Goal: Information Seeking & Learning: Find specific page/section

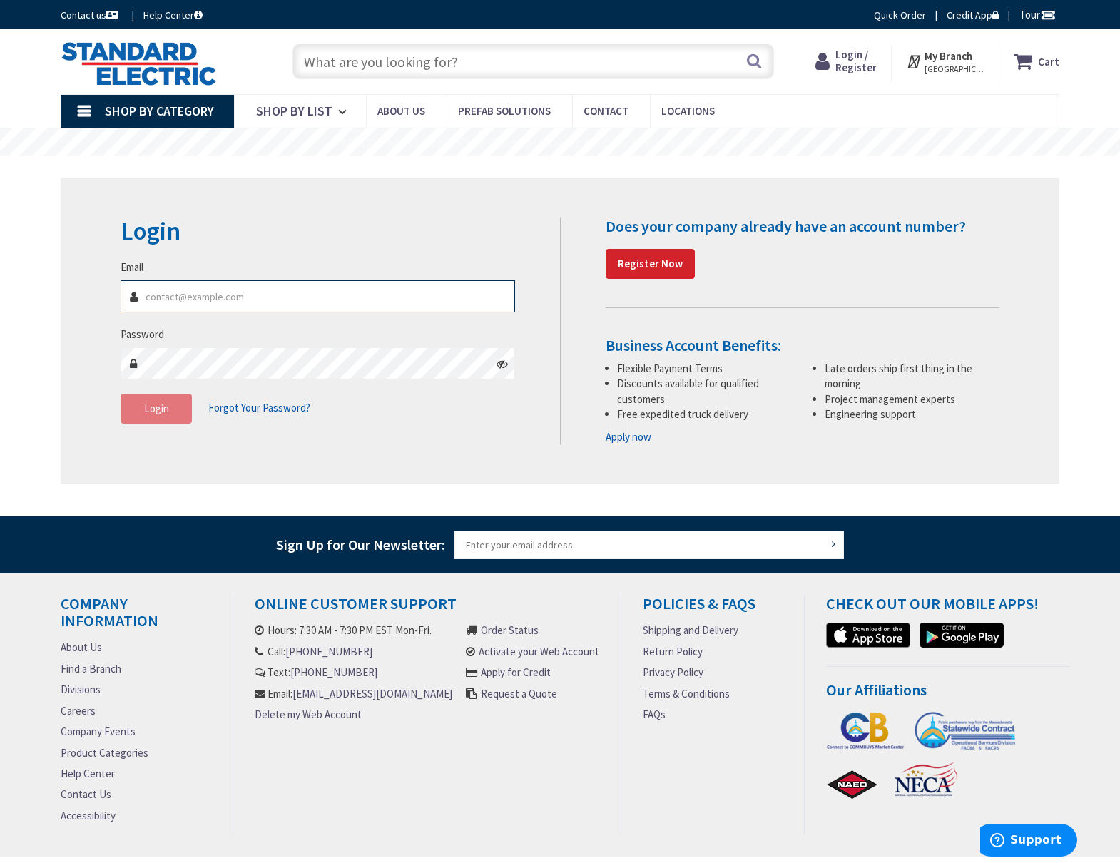
type input "[EMAIL_ADDRESS][DOMAIN_NAME]"
click at [155, 406] on span "Login" at bounding box center [156, 409] width 25 height 14
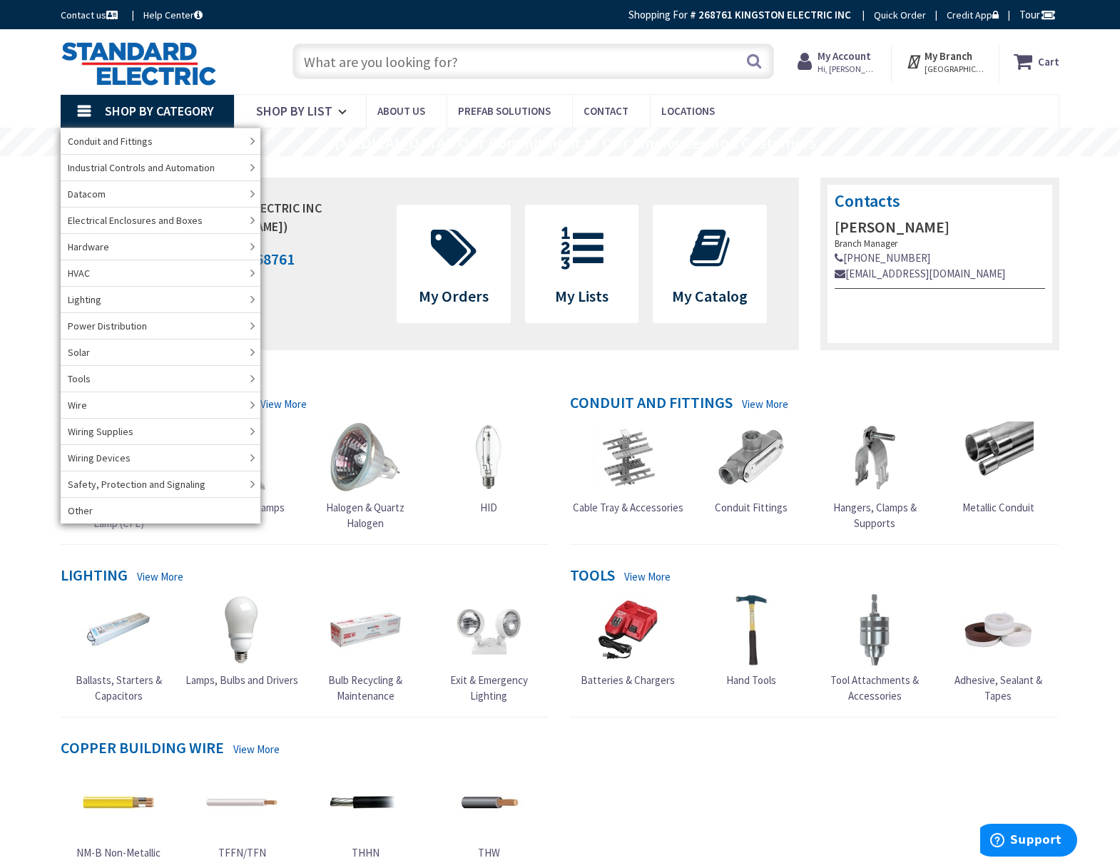
click at [449, 65] on input "text" at bounding box center [532, 62] width 481 height 36
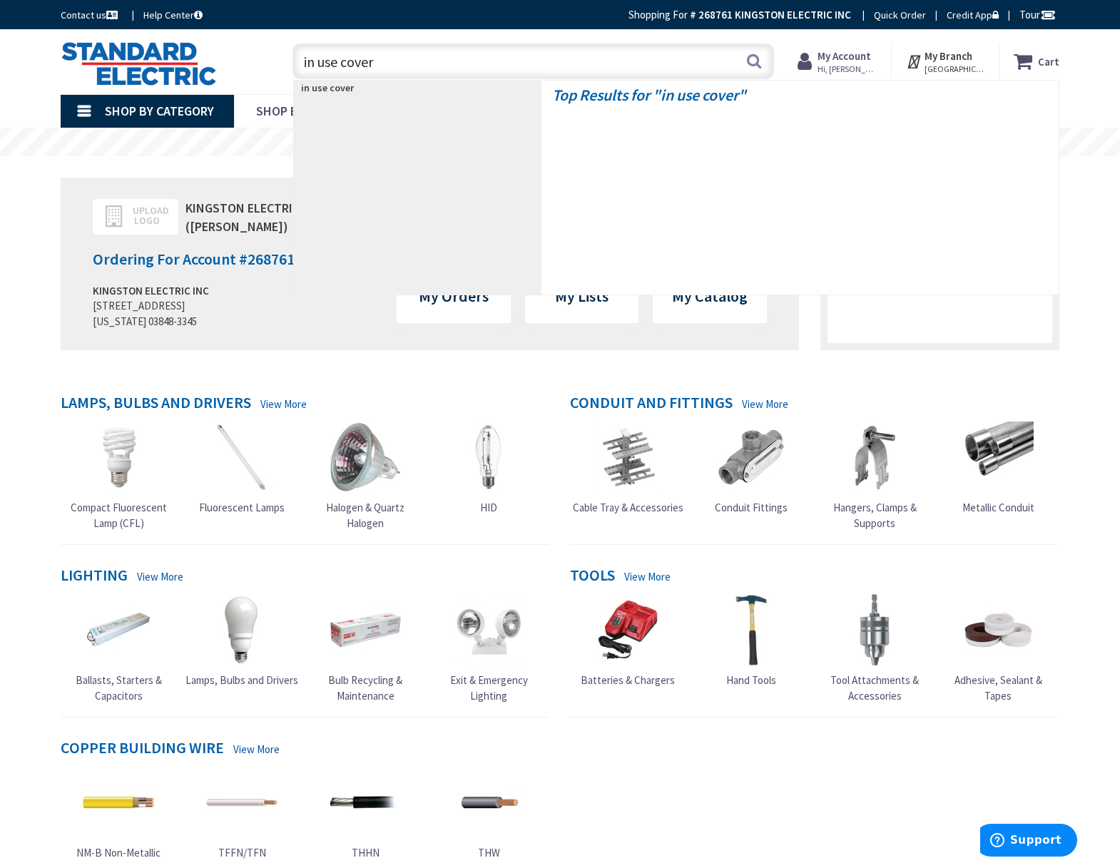
type input "in use covers"
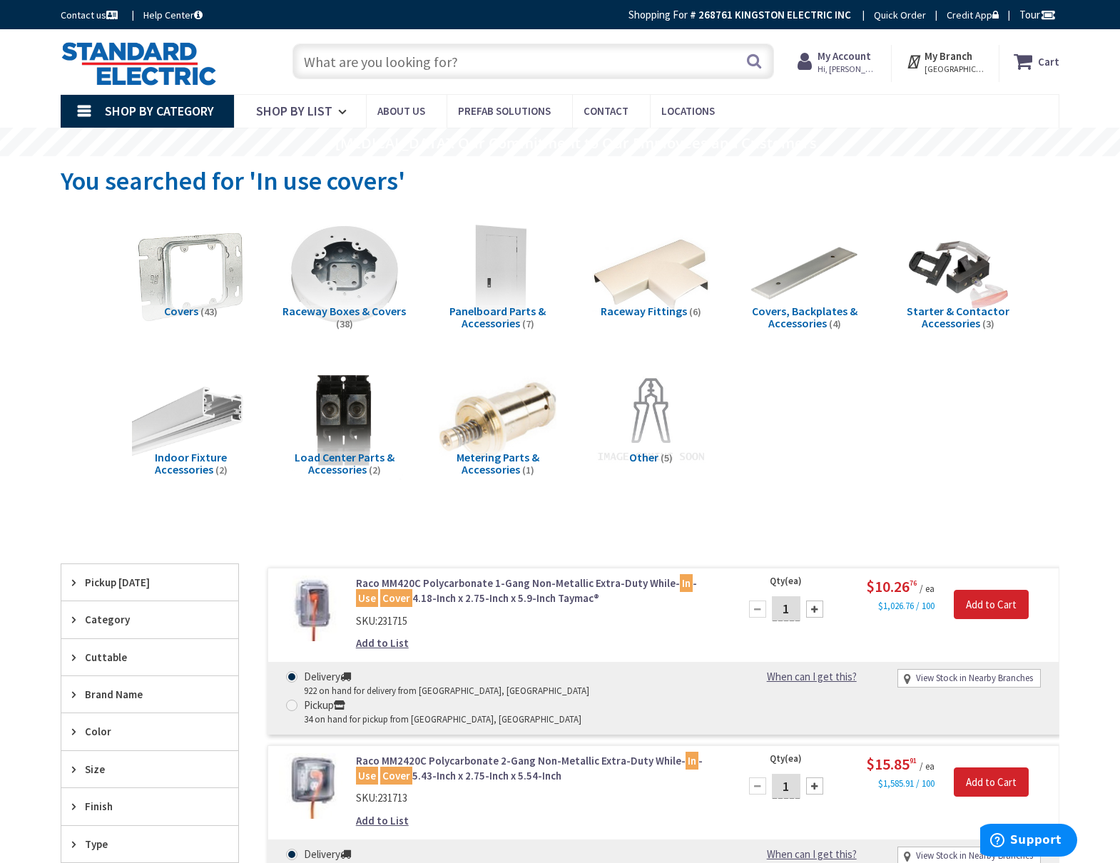
click at [455, 63] on input "text" at bounding box center [532, 62] width 481 height 36
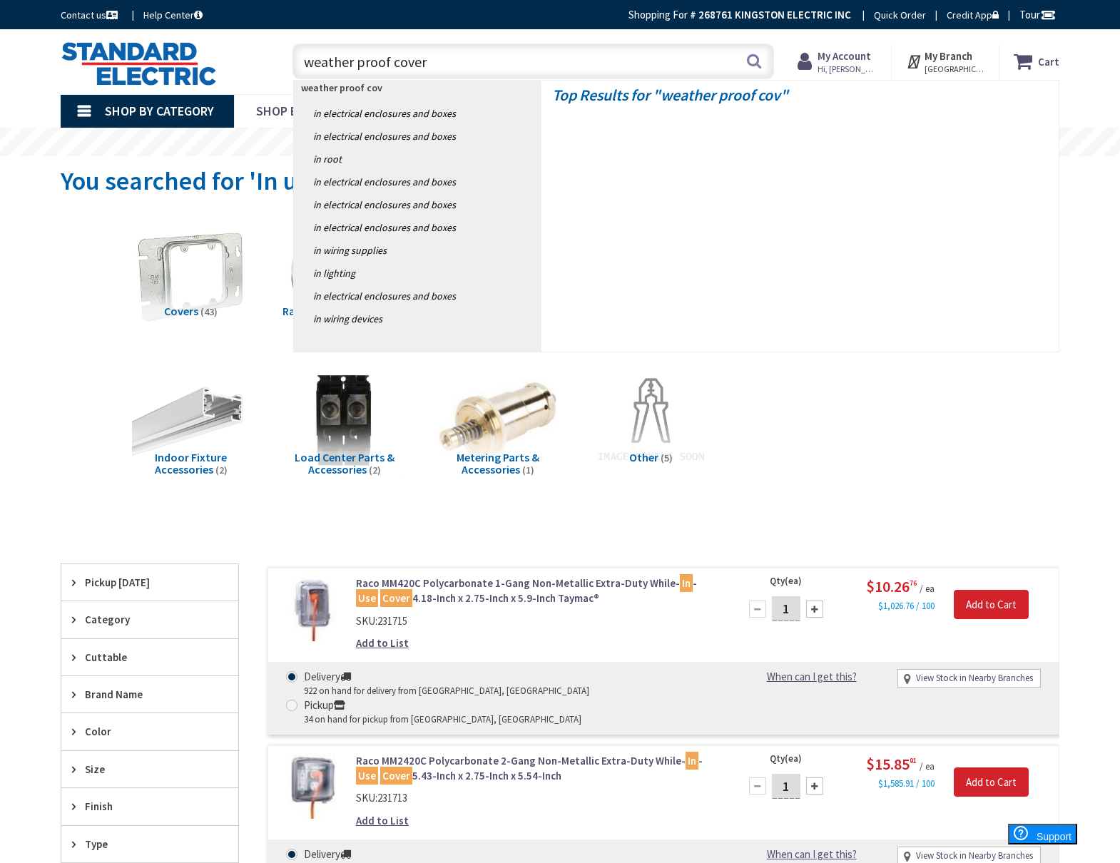
type input "weather proof covers"
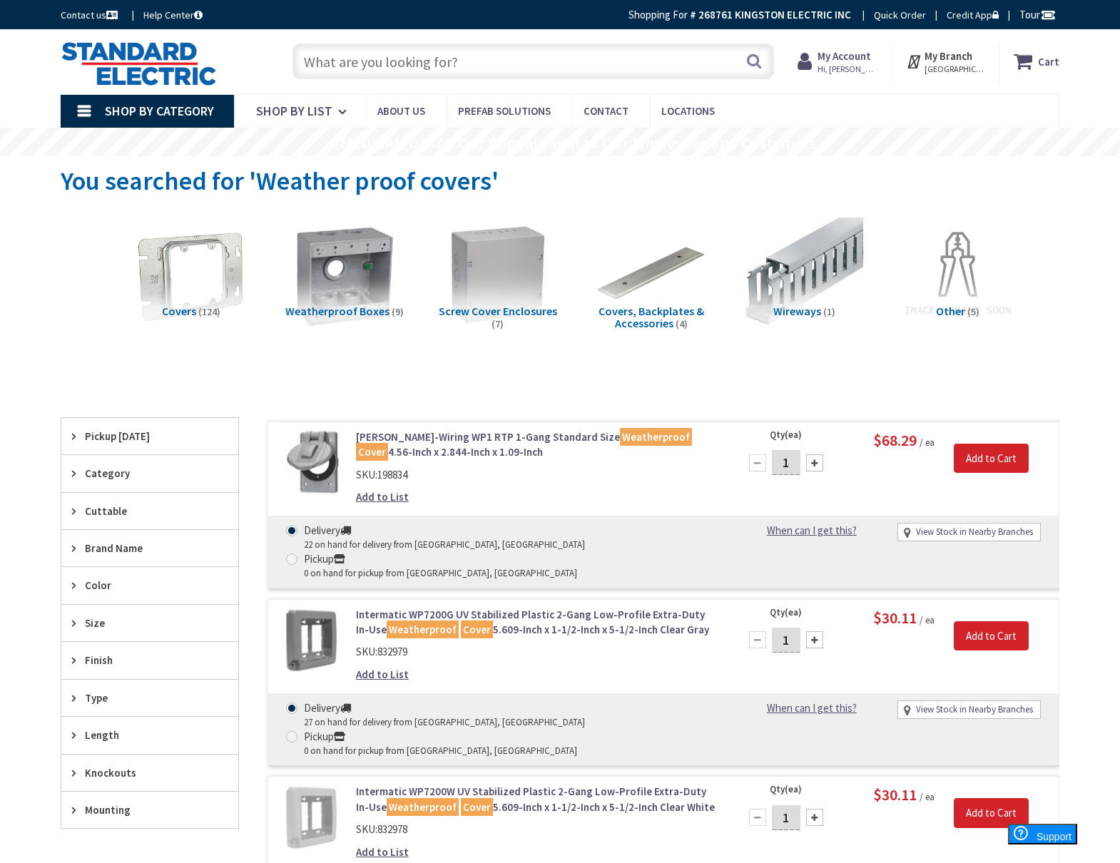
click at [96, 546] on span "Brand Name" at bounding box center [143, 548] width 116 height 15
click at [96, 724] on button "Show more" at bounding box center [149, 722] width 177 height 24
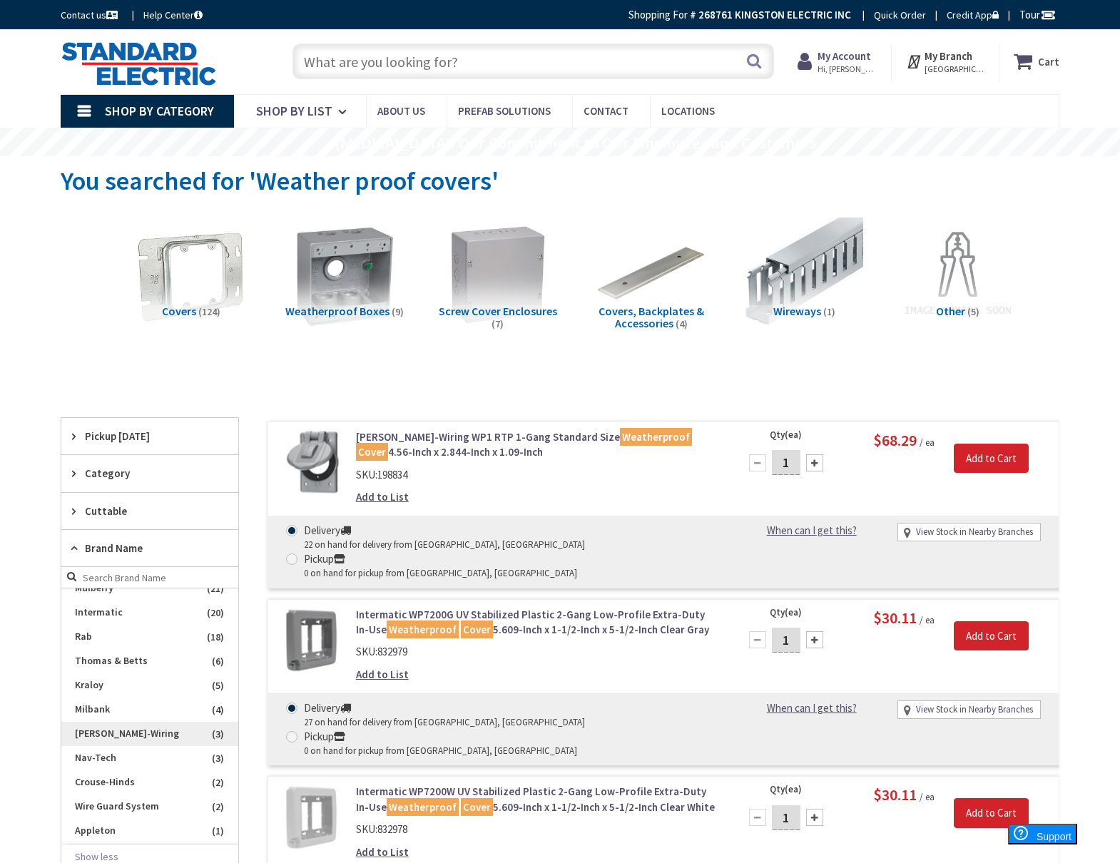
scroll to position [37, 0]
click at [133, 730] on span "Hubbell-Wiring" at bounding box center [149, 733] width 177 height 24
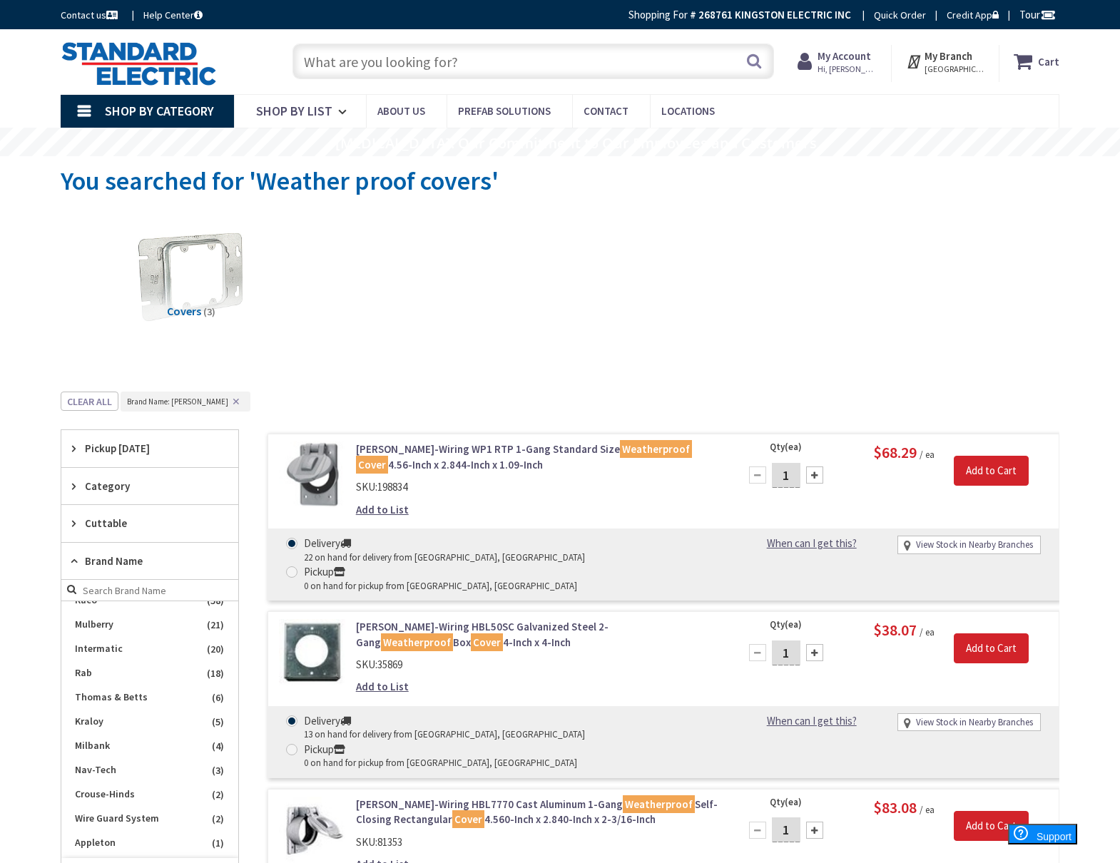
click at [228, 402] on button "✕" at bounding box center [236, 402] width 16 height 10
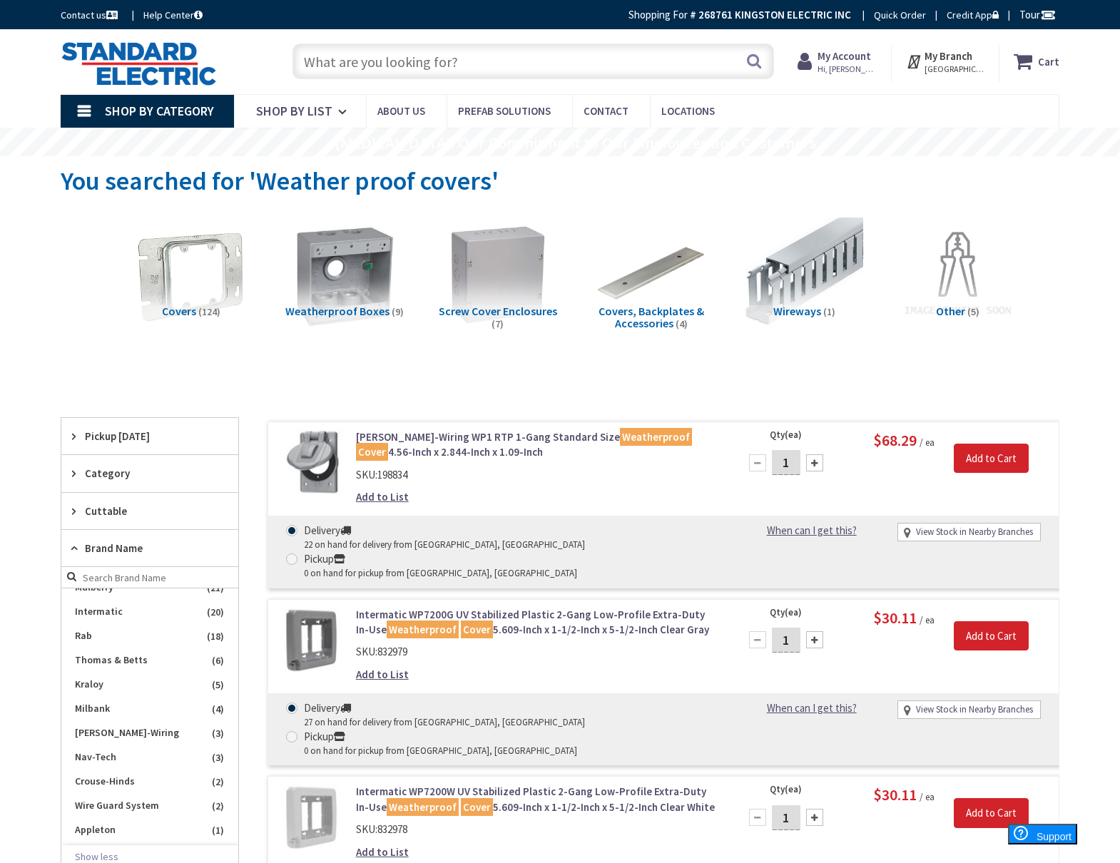
click at [71, 541] on div "Brand Name" at bounding box center [149, 548] width 177 height 37
click at [76, 618] on icon at bounding box center [77, 623] width 11 height 11
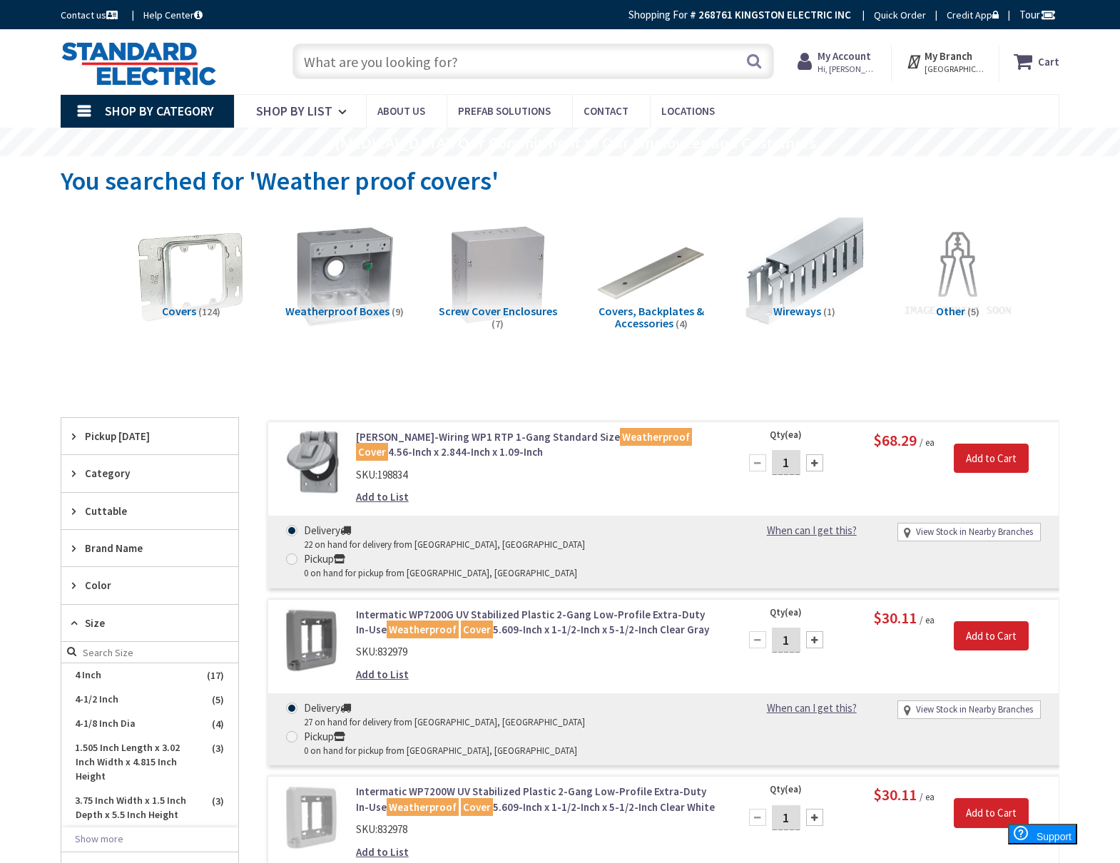
click at [76, 618] on icon at bounding box center [77, 623] width 11 height 11
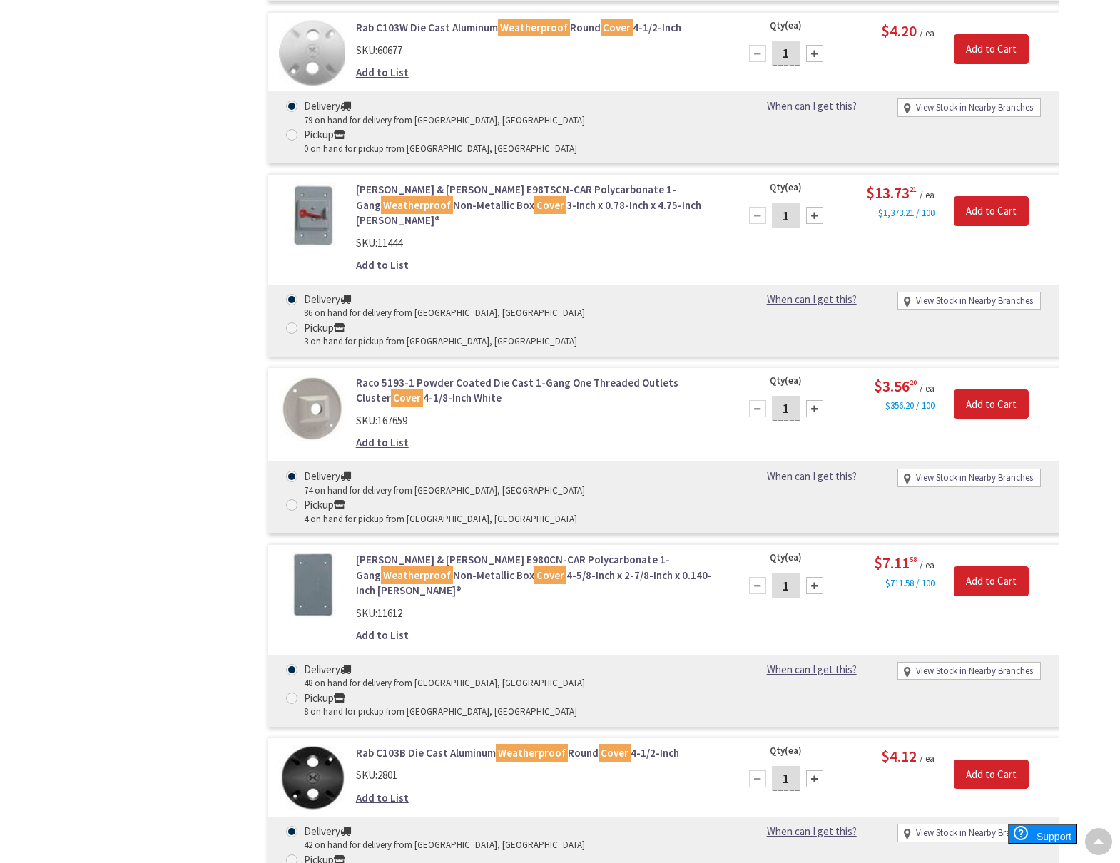
scroll to position [1834, 0]
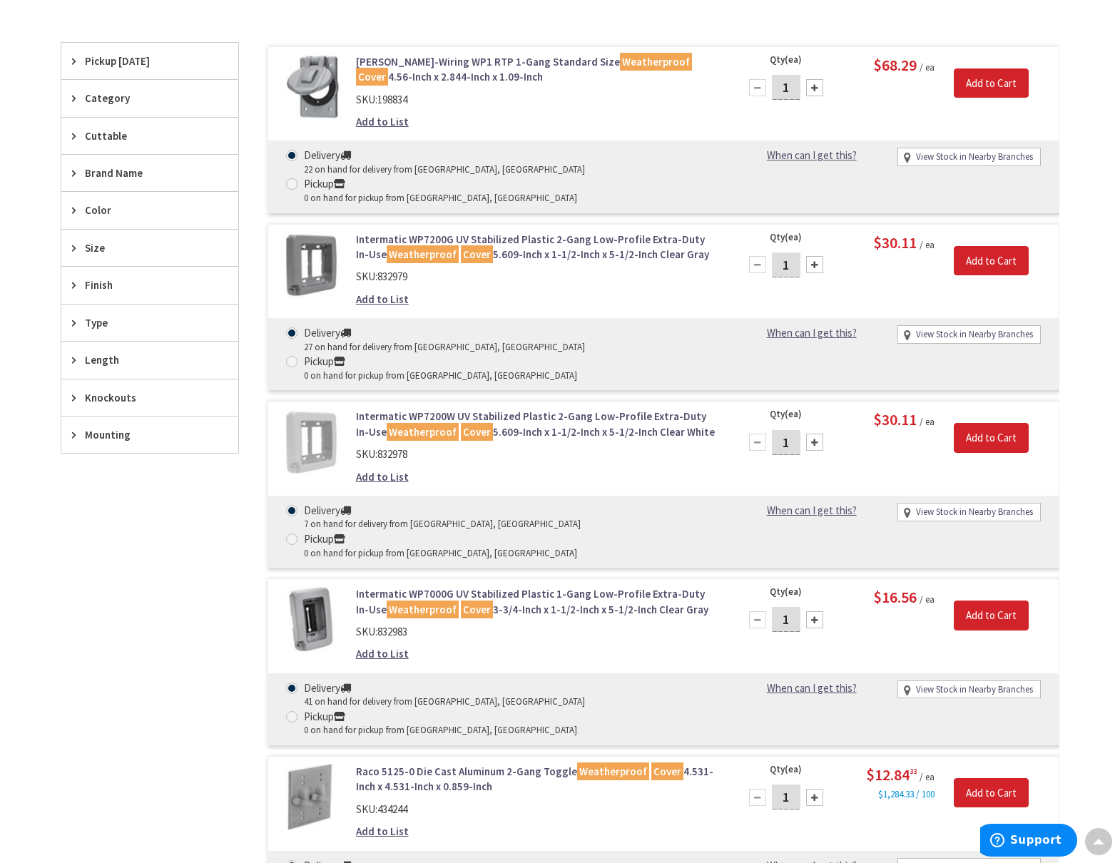
scroll to position [369, 0]
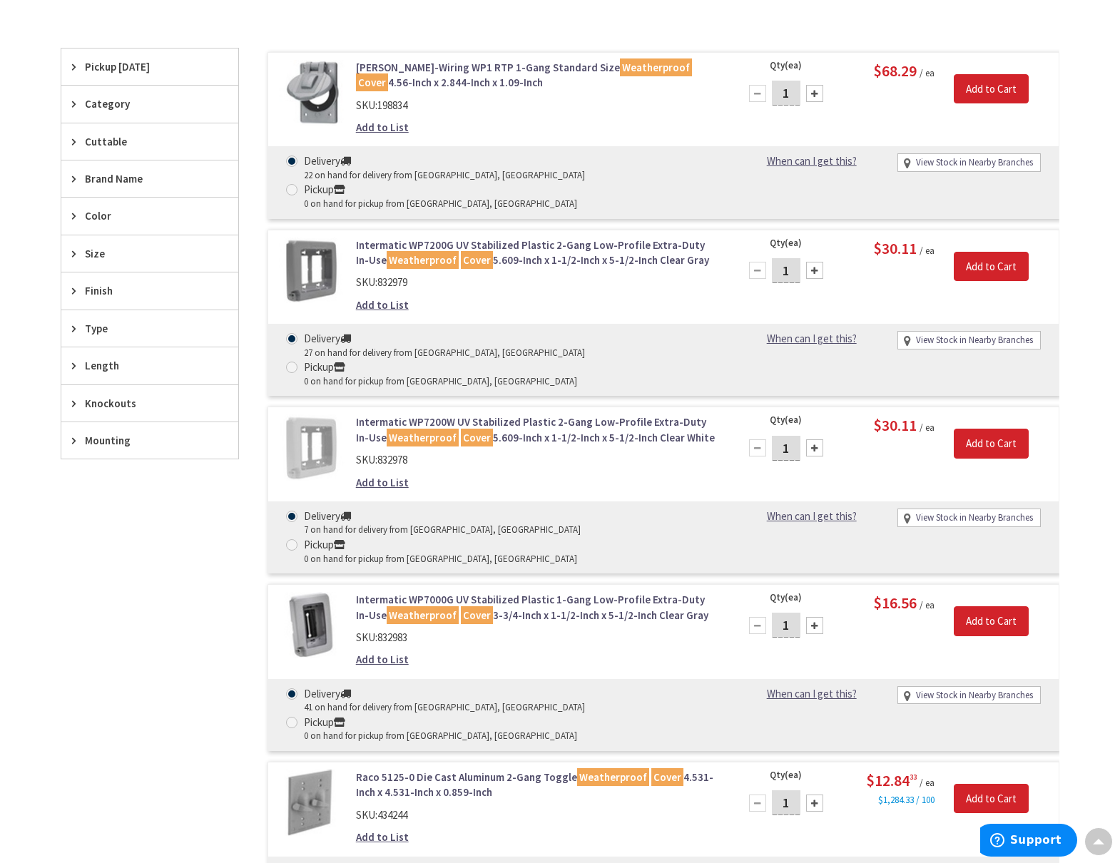
click at [91, 180] on span "Brand Name" at bounding box center [143, 178] width 116 height 15
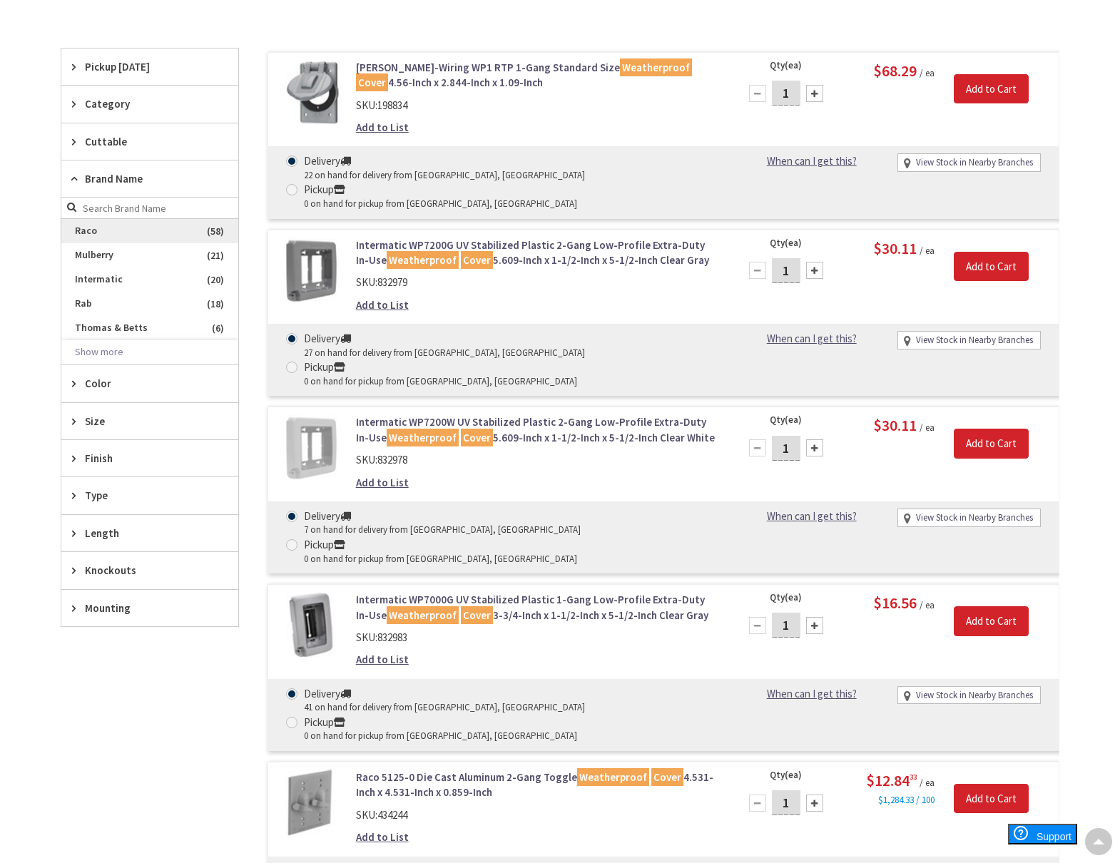
click at [122, 227] on span "Raco" at bounding box center [149, 231] width 177 height 24
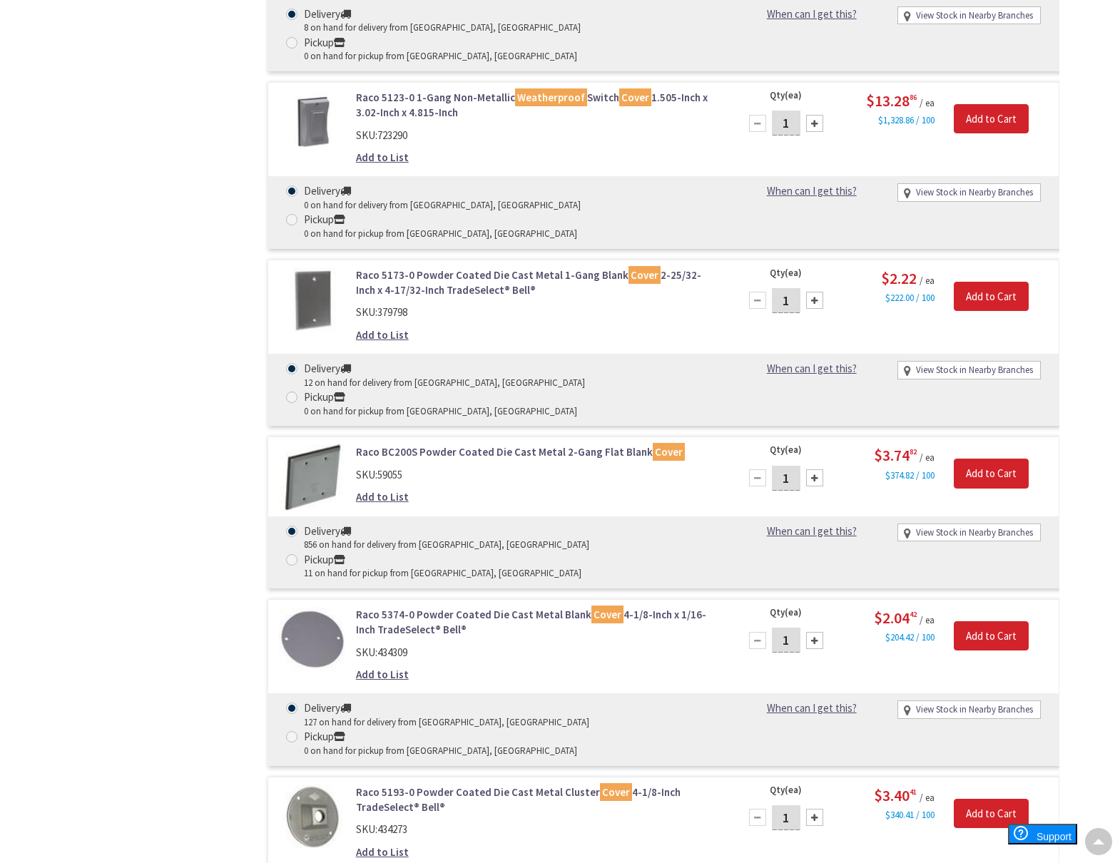
scroll to position [2602, 0]
